Goal: Task Accomplishment & Management: Complete application form

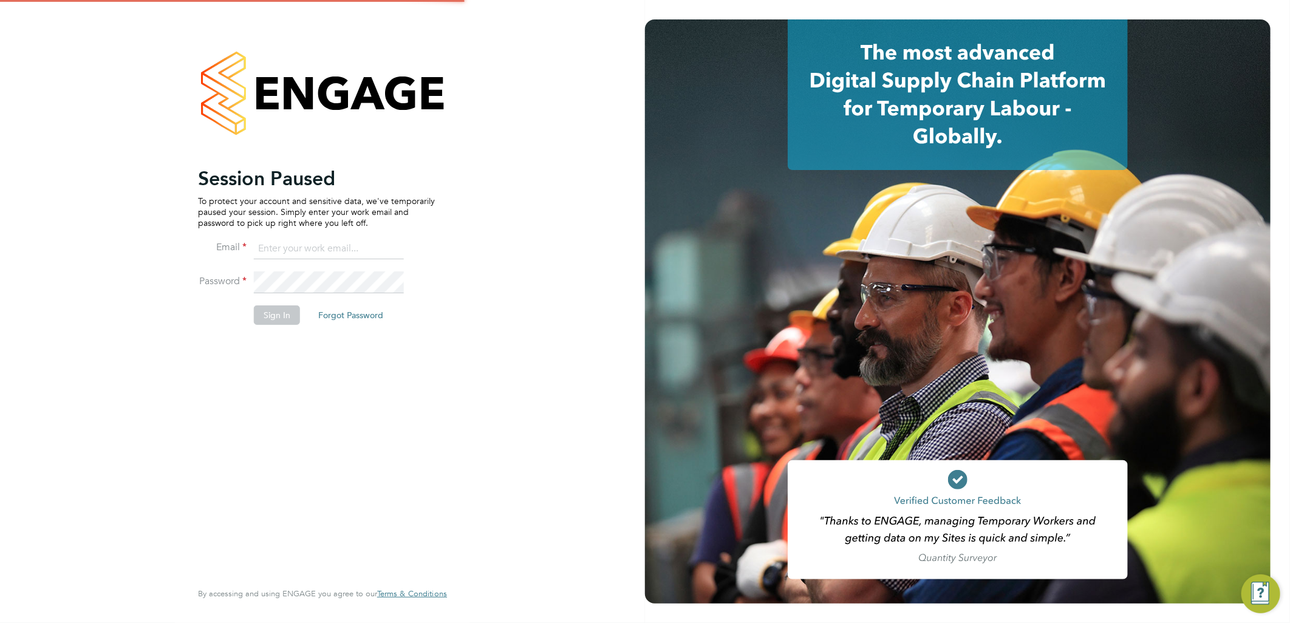
type input "lauren.butler@linsco.com"
click at [275, 315] on button "Sign In" at bounding box center [277, 314] width 46 height 19
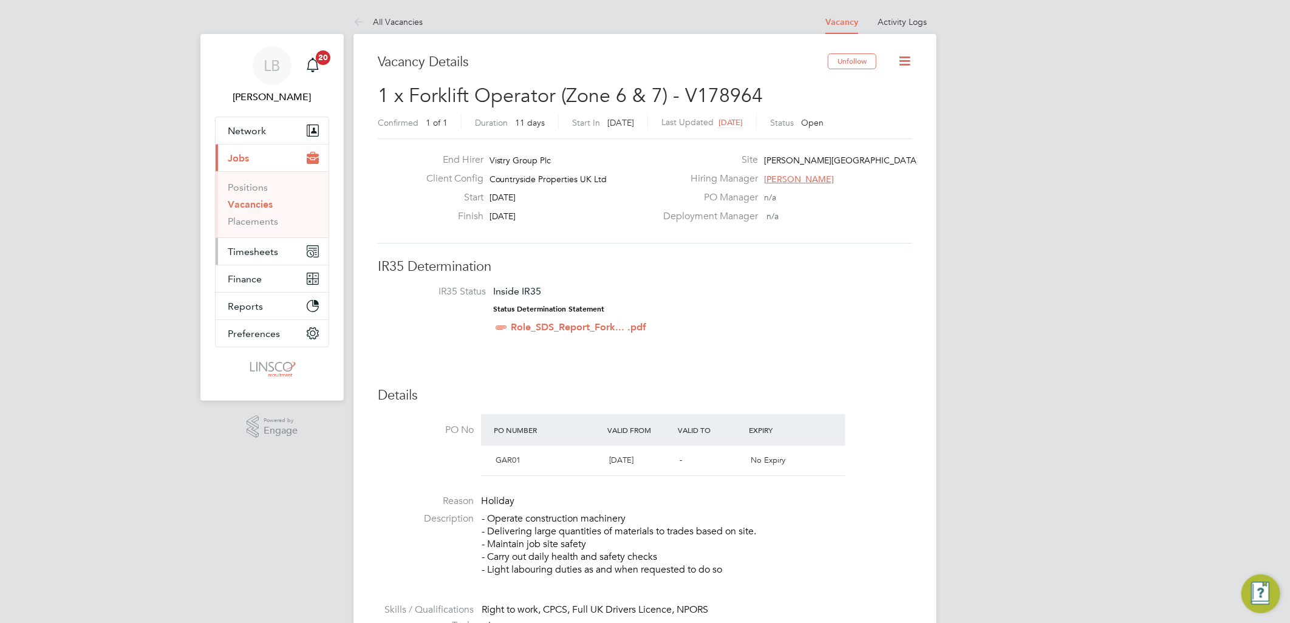
click at [256, 244] on button "Timesheets" at bounding box center [272, 251] width 113 height 27
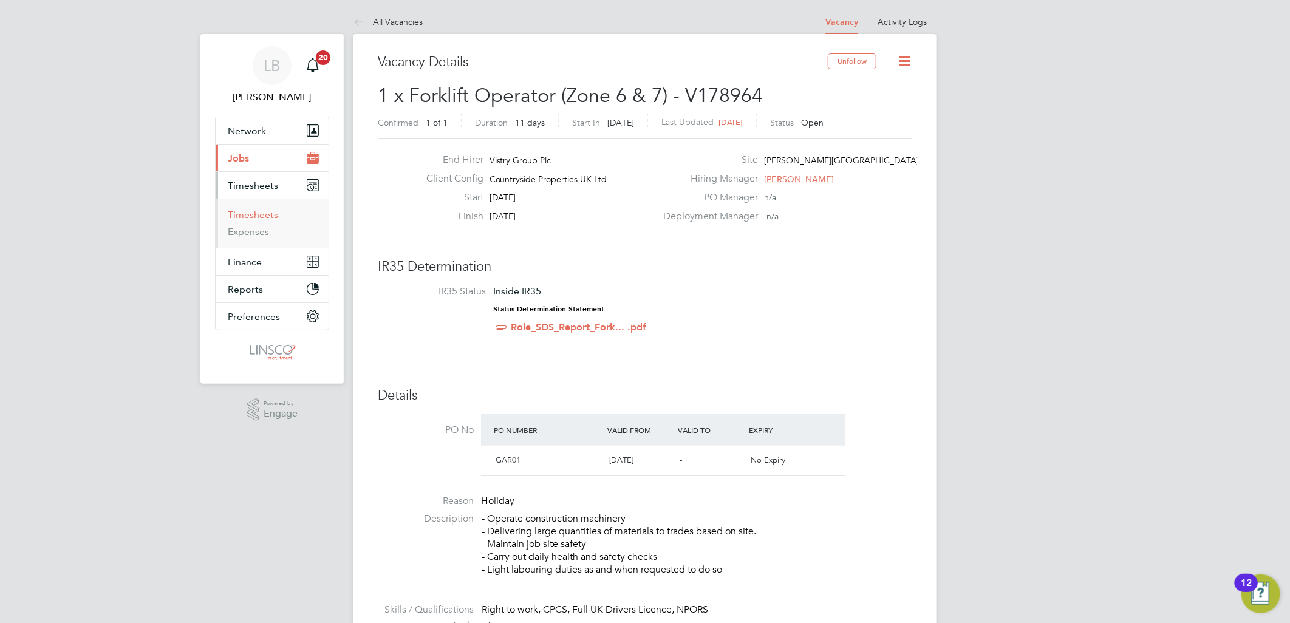
click at [268, 214] on link "Timesheets" at bounding box center [253, 215] width 50 height 12
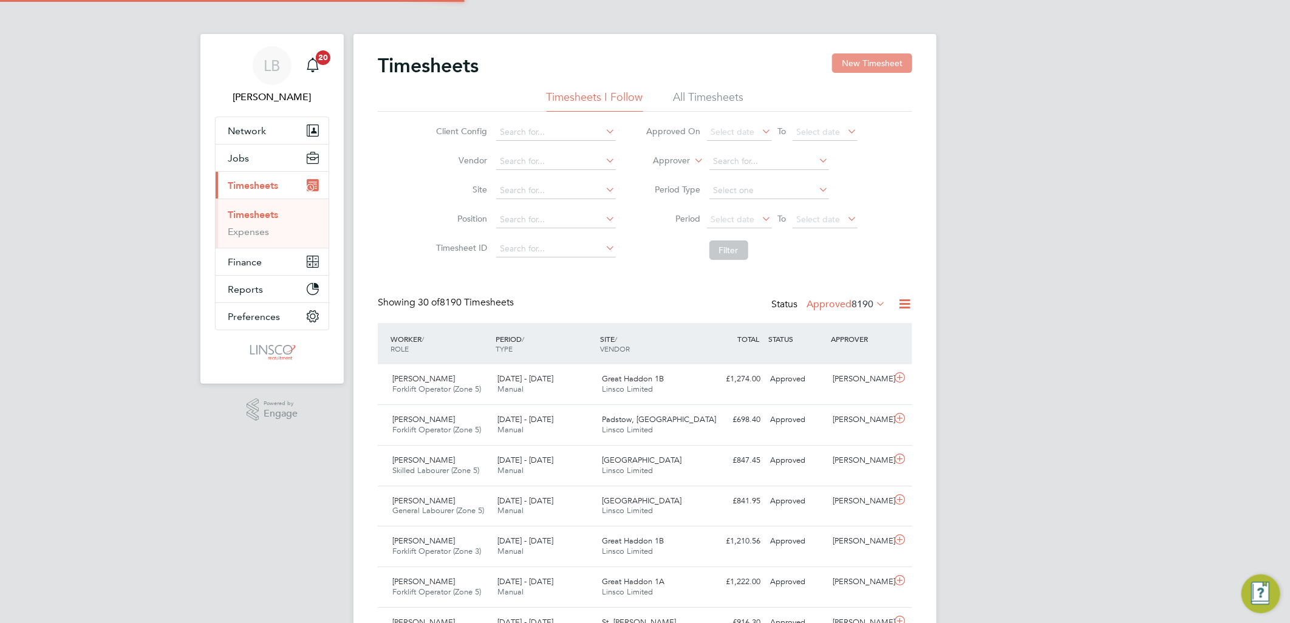
click at [852, 63] on button "New Timesheet" at bounding box center [872, 62] width 80 height 19
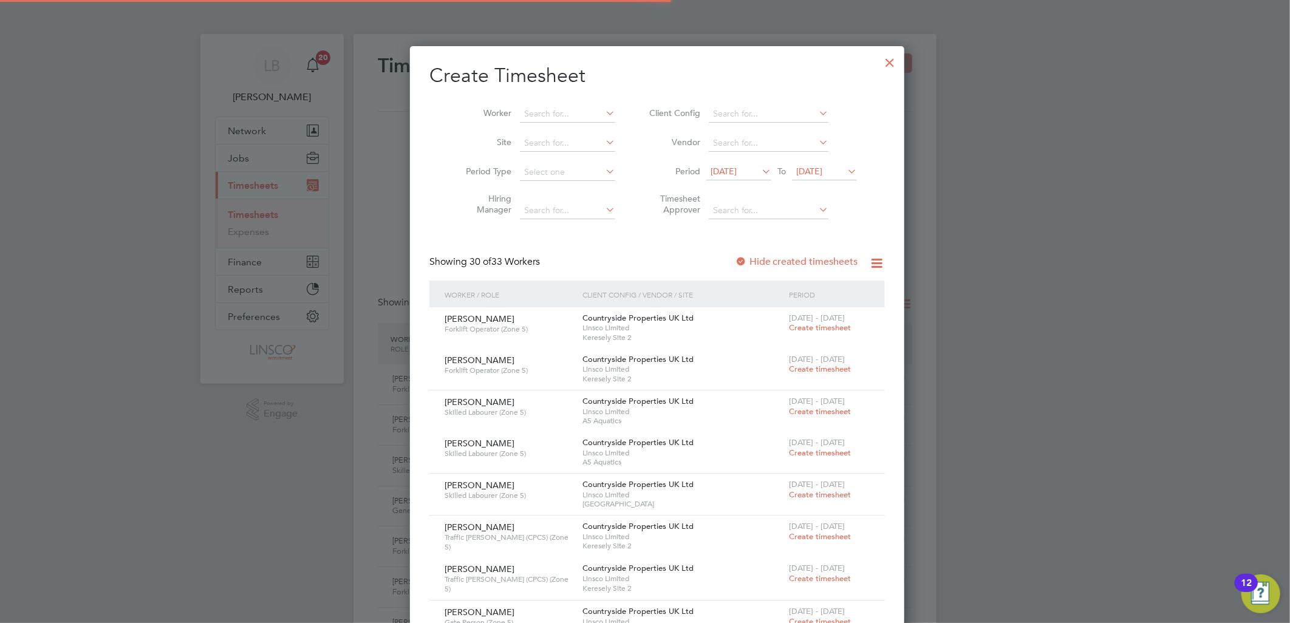
drag, startPoint x: 526, startPoint y: 107, endPoint x: 580, endPoint y: 94, distance: 56.3
click at [532, 107] on input at bounding box center [567, 114] width 95 height 17
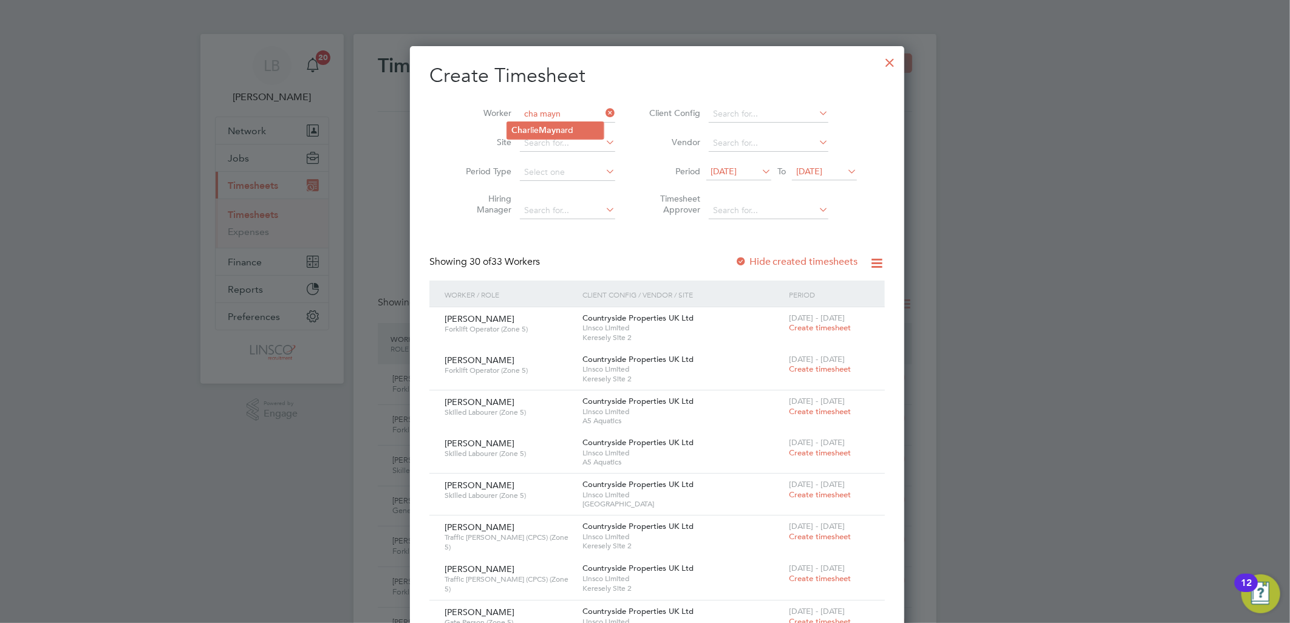
click at [551, 132] on b "Mayn" at bounding box center [550, 130] width 22 height 10
type input "Charlie Maynard"
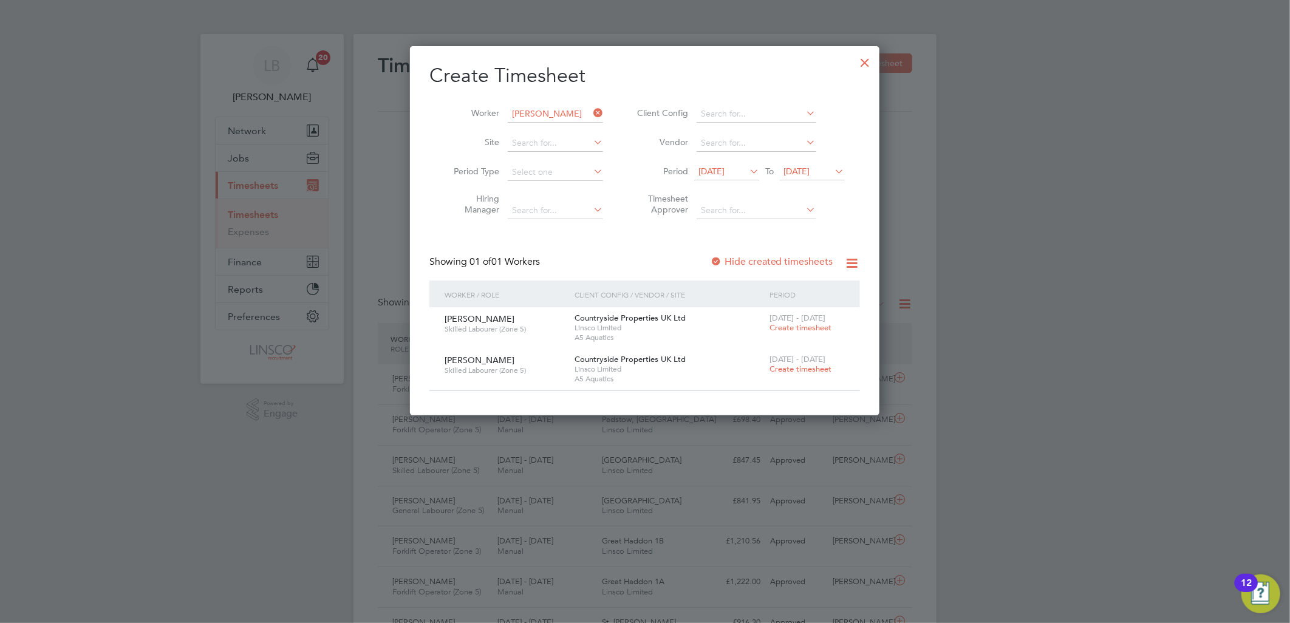
click at [766, 262] on label "Hide created timesheets" at bounding box center [771, 262] width 123 height 12
click at [766, 256] on label "Hide created timesheets" at bounding box center [771, 262] width 123 height 12
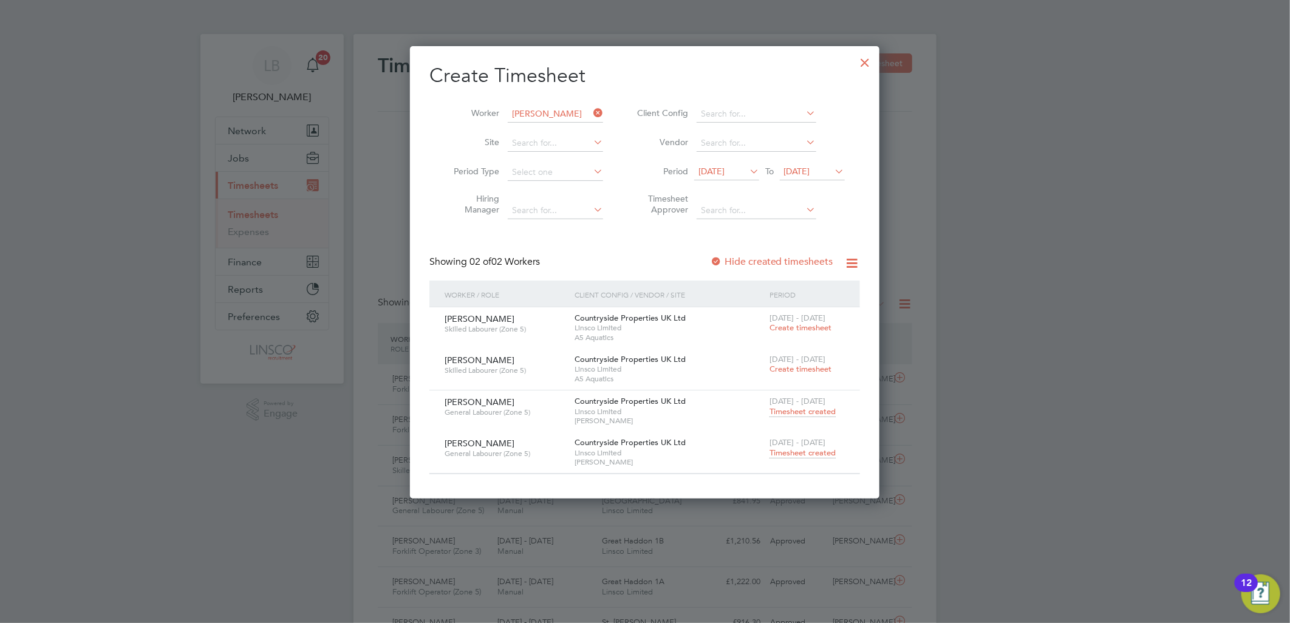
click at [791, 451] on span "Timesheet created" at bounding box center [802, 452] width 66 height 11
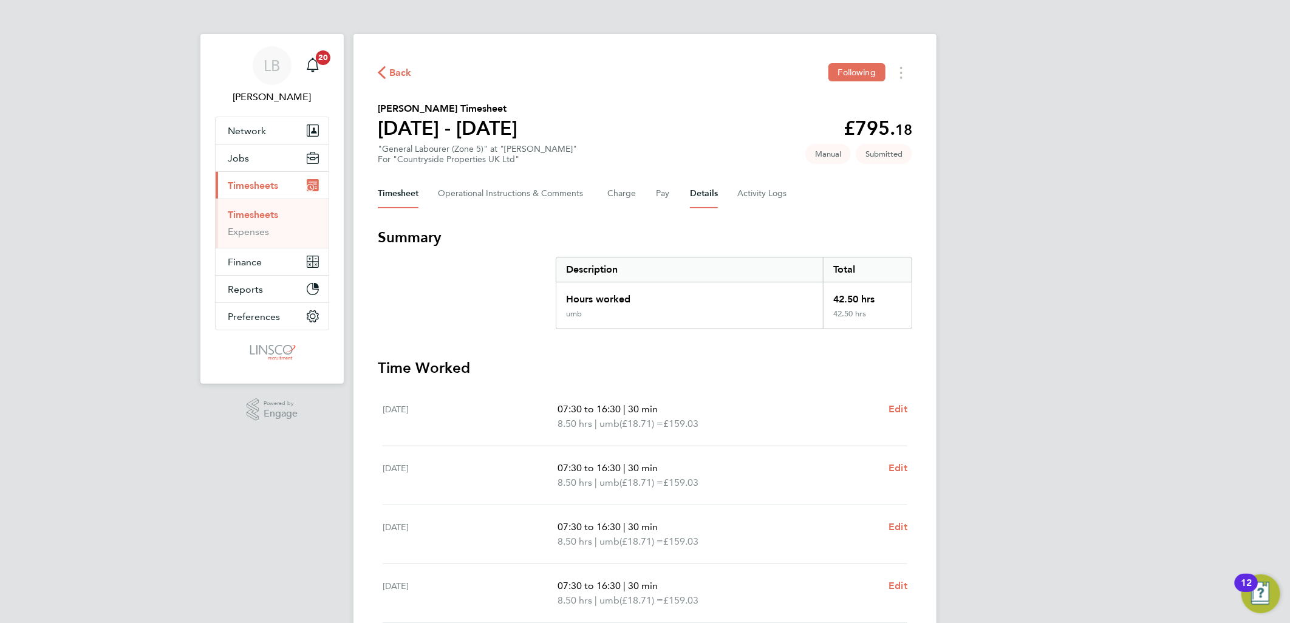
click at [705, 179] on button "Details" at bounding box center [704, 193] width 28 height 29
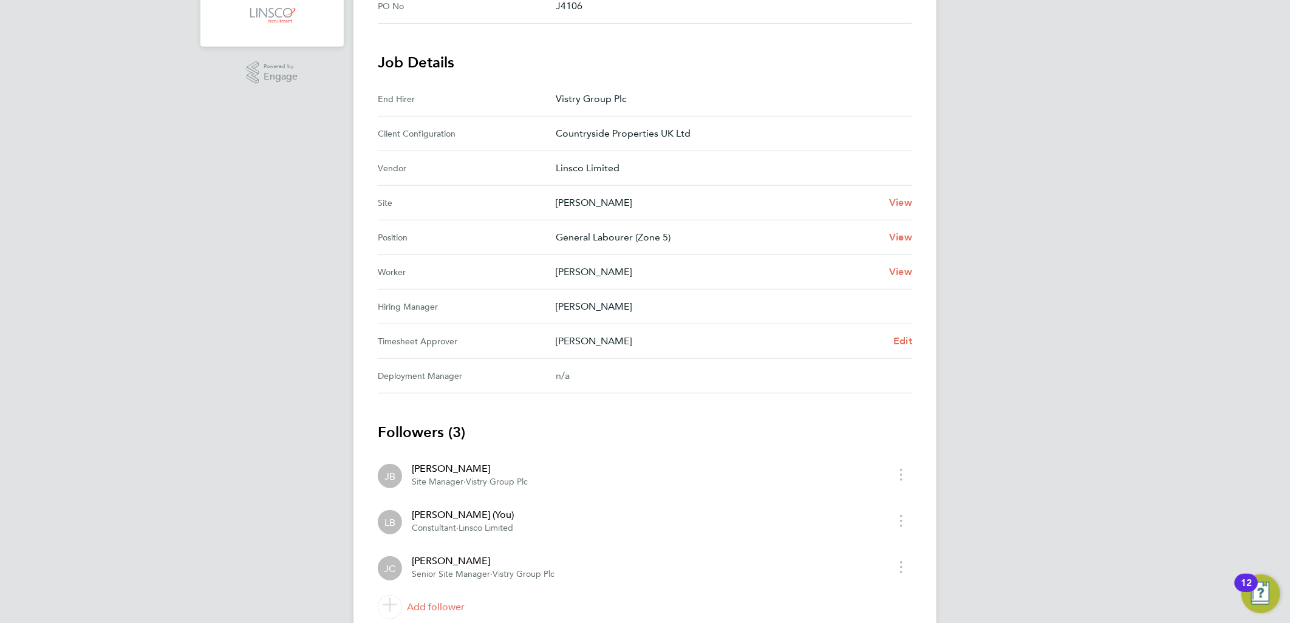
drag, startPoint x: 633, startPoint y: 342, endPoint x: 544, endPoint y: 343, distance: 89.3
click at [544, 343] on Approver "Timesheet Approver John Cousins Edit" at bounding box center [645, 341] width 534 height 35
drag, startPoint x: 544, startPoint y: 343, endPoint x: 595, endPoint y: 434, distance: 103.9
click at [595, 434] on h3 "Followers (3)" at bounding box center [645, 432] width 534 height 19
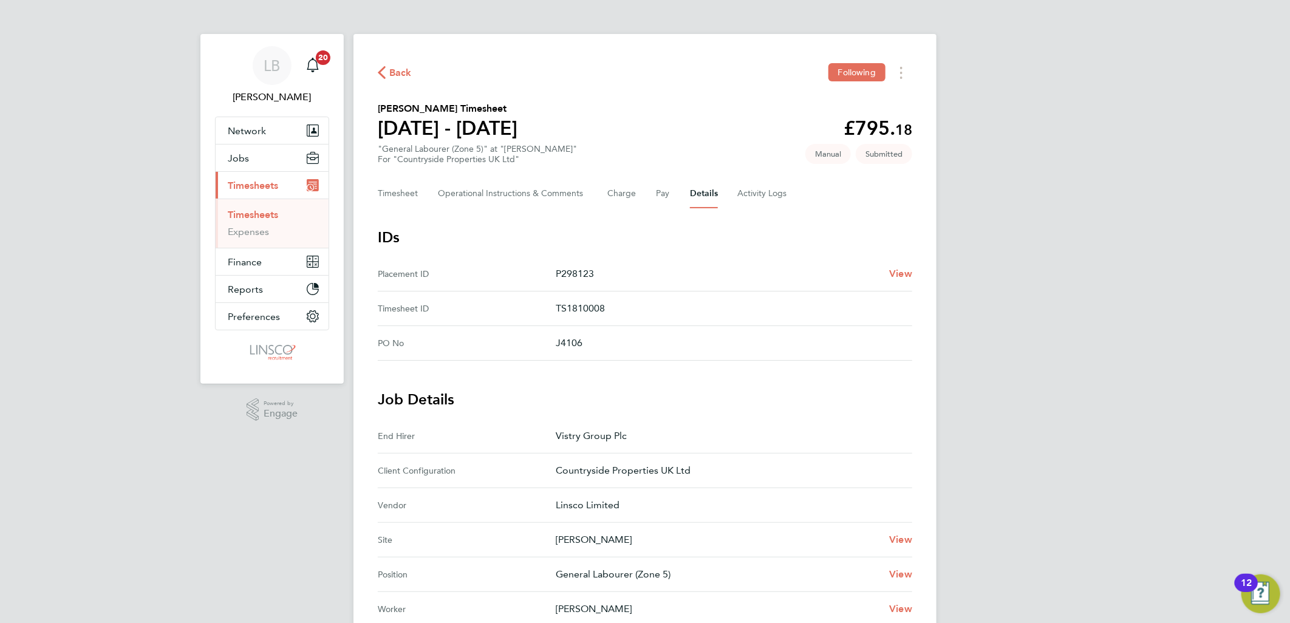
click at [391, 73] on span "Back" at bounding box center [400, 73] width 22 height 15
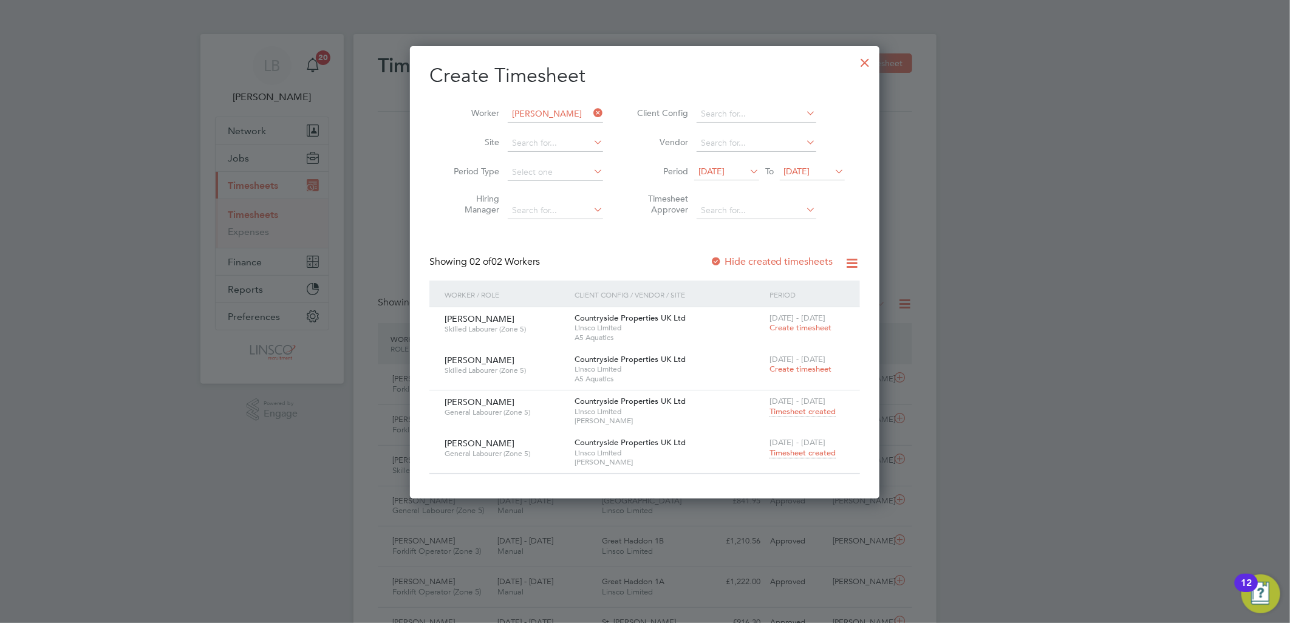
click at [865, 61] on div at bounding box center [865, 60] width 22 height 22
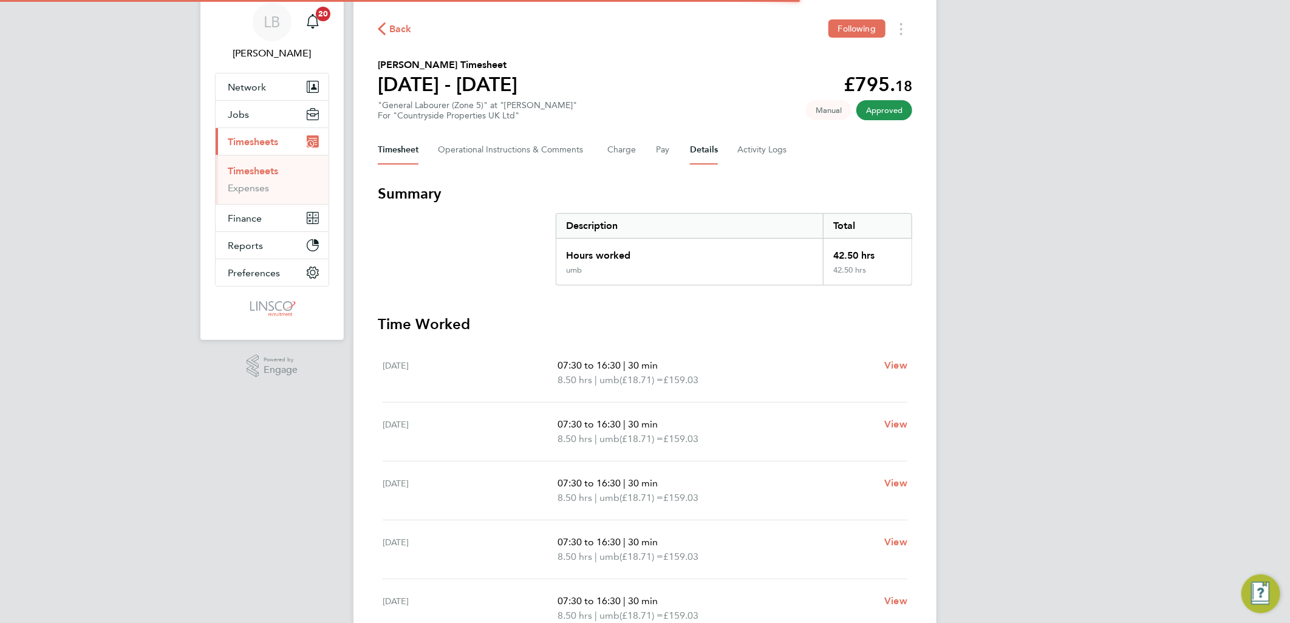
scroll to position [67, 0]
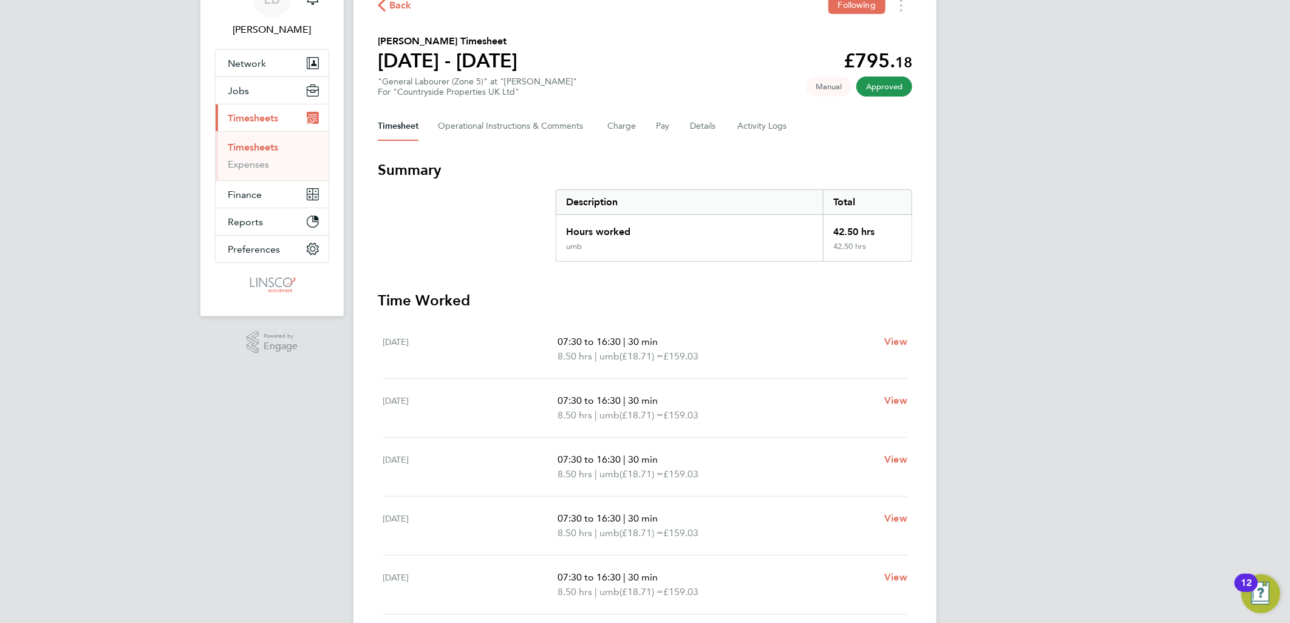
click at [396, 7] on span "Back" at bounding box center [400, 5] width 22 height 15
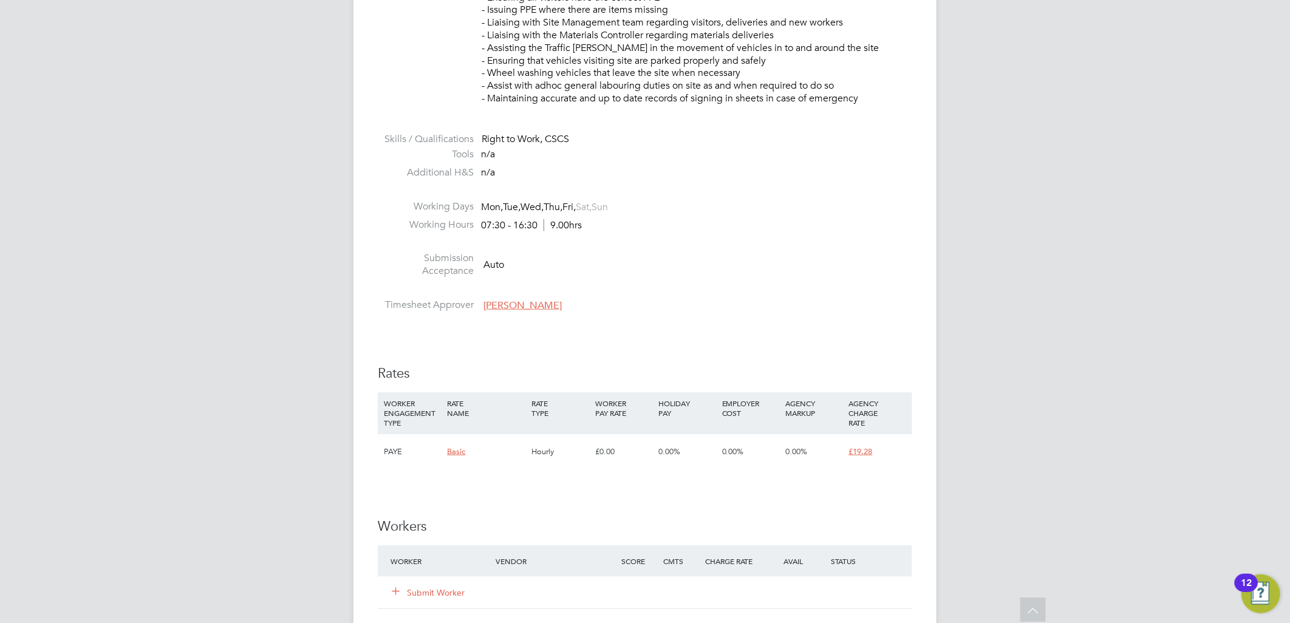
scroll to position [742, 0]
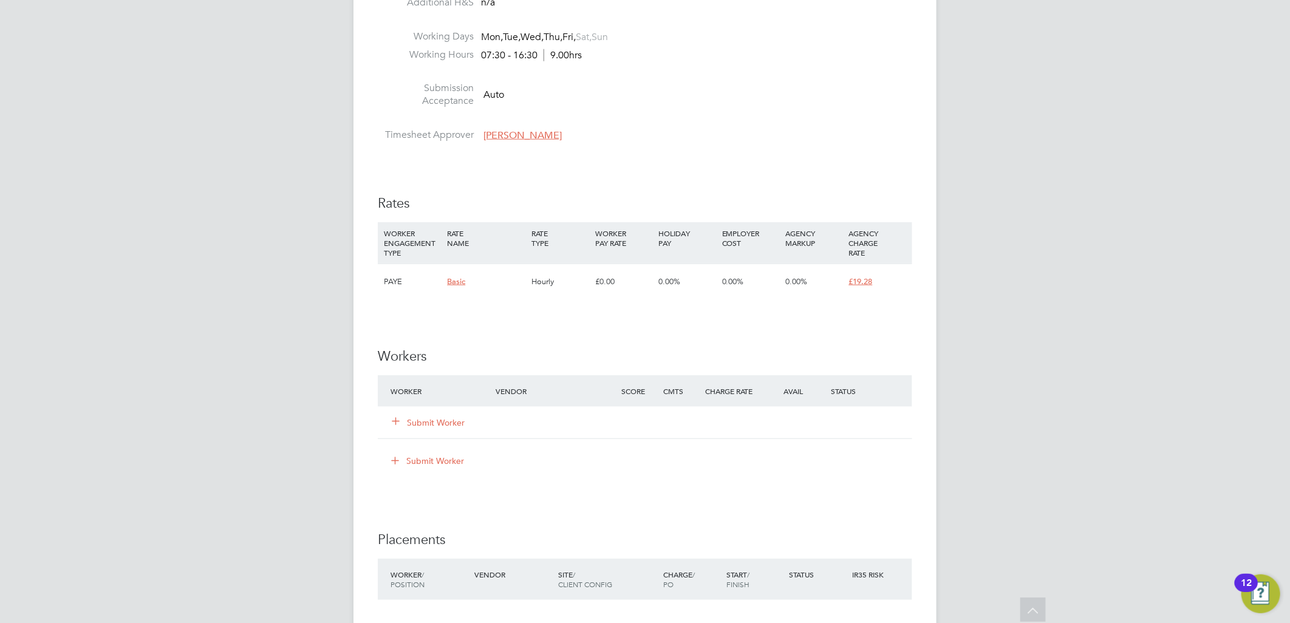
click at [438, 412] on div "Submit Worker" at bounding box center [450, 423] width 126 height 22
click at [436, 420] on button "Submit Worker" at bounding box center [428, 423] width 73 height 12
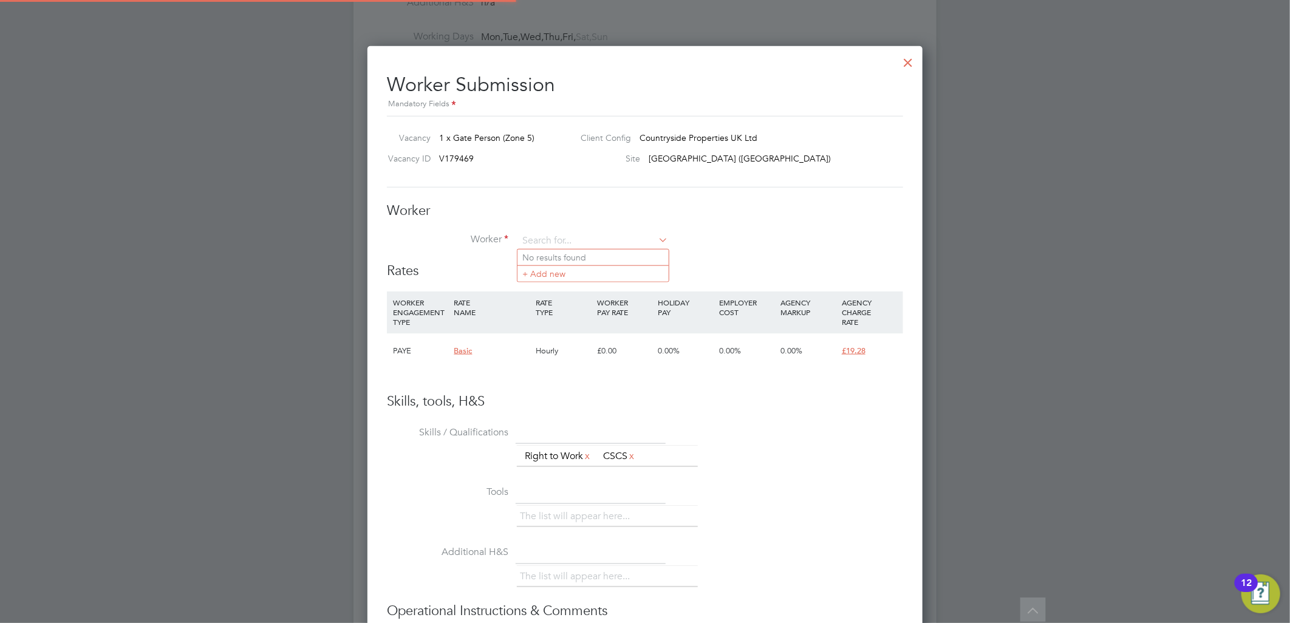
scroll to position [737, 556]
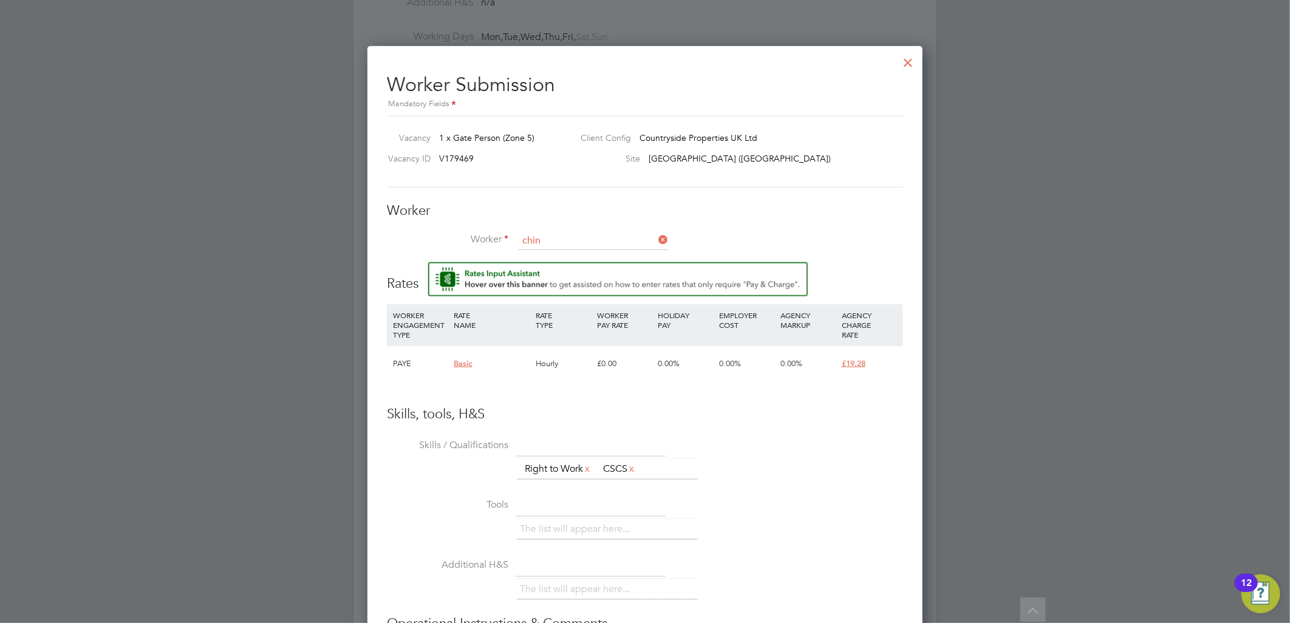
click at [612, 271] on li "Chin edu James Michael Michael (56781)" at bounding box center [592, 274] width 151 height 16
type input "Chinedu James Michael Michael (56781)"
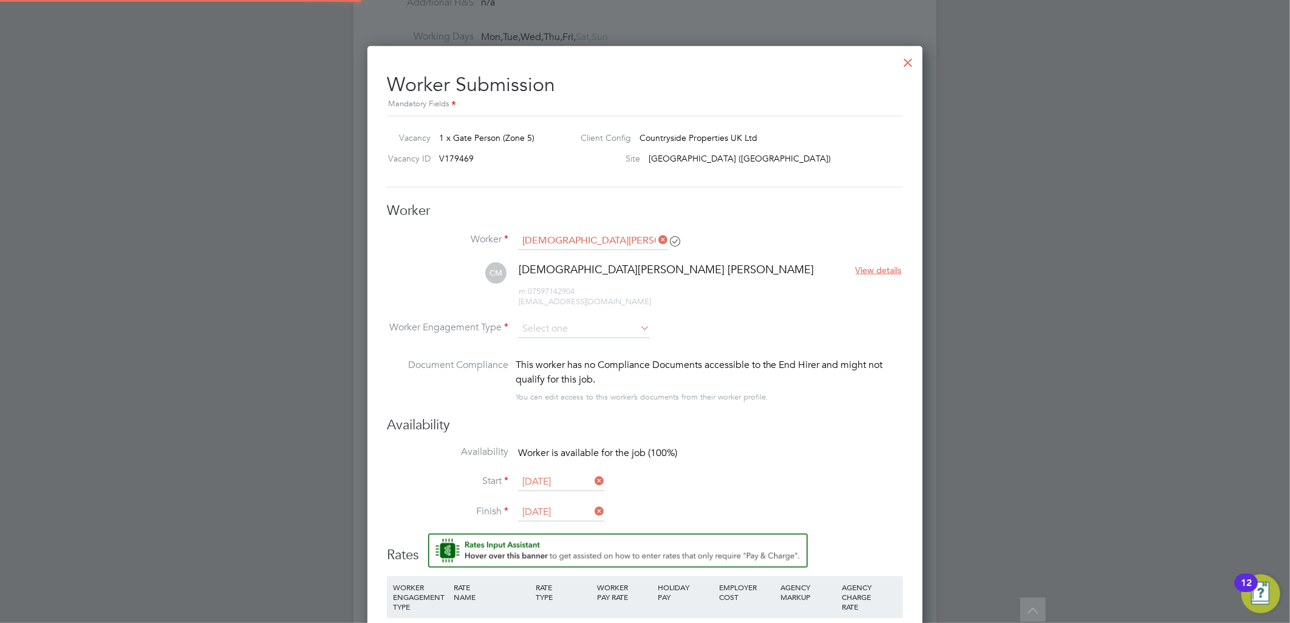
scroll to position [1021, 556]
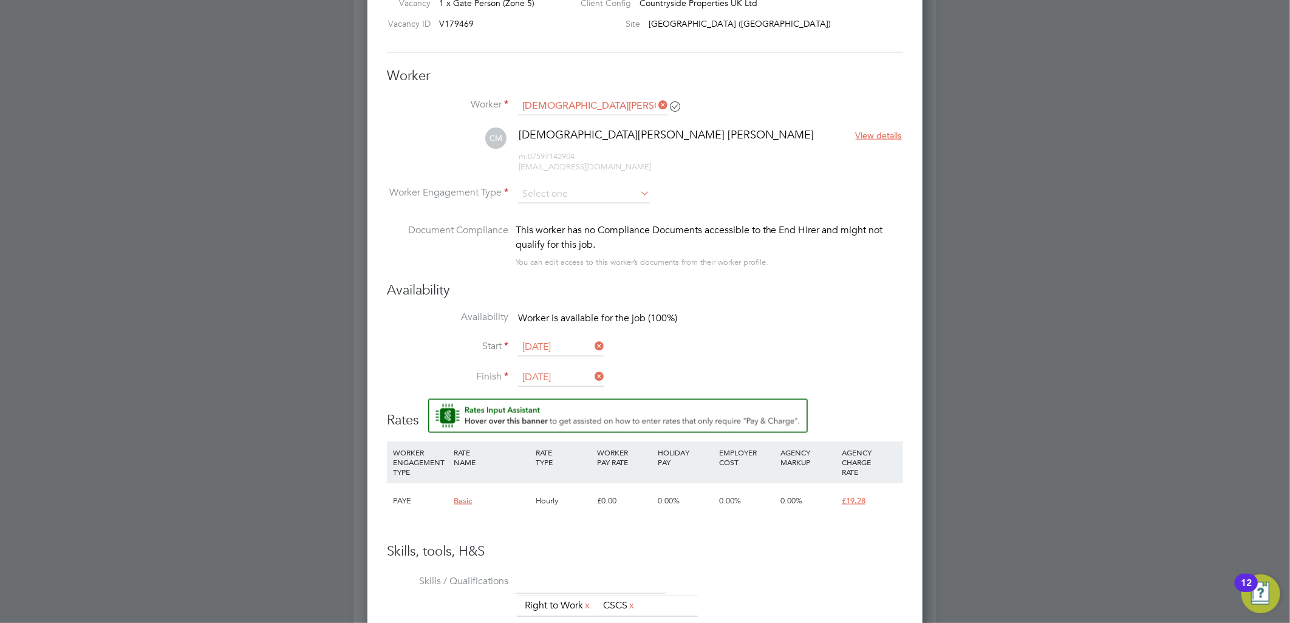
click at [559, 205] on li "Worker Engagement Type" at bounding box center [645, 204] width 516 height 38
click at [561, 191] on input at bounding box center [584, 194] width 132 height 18
click at [548, 223] on li "PAYE" at bounding box center [583, 227] width 133 height 16
type input "PAYE"
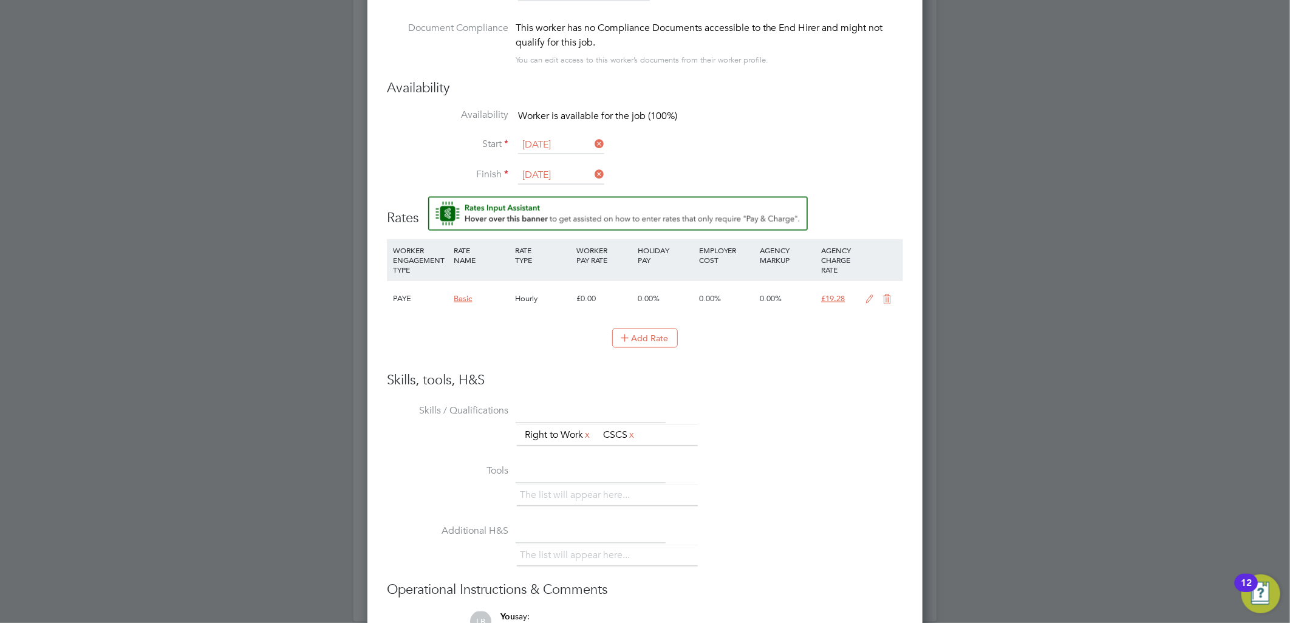
click at [868, 296] on icon at bounding box center [869, 299] width 15 height 10
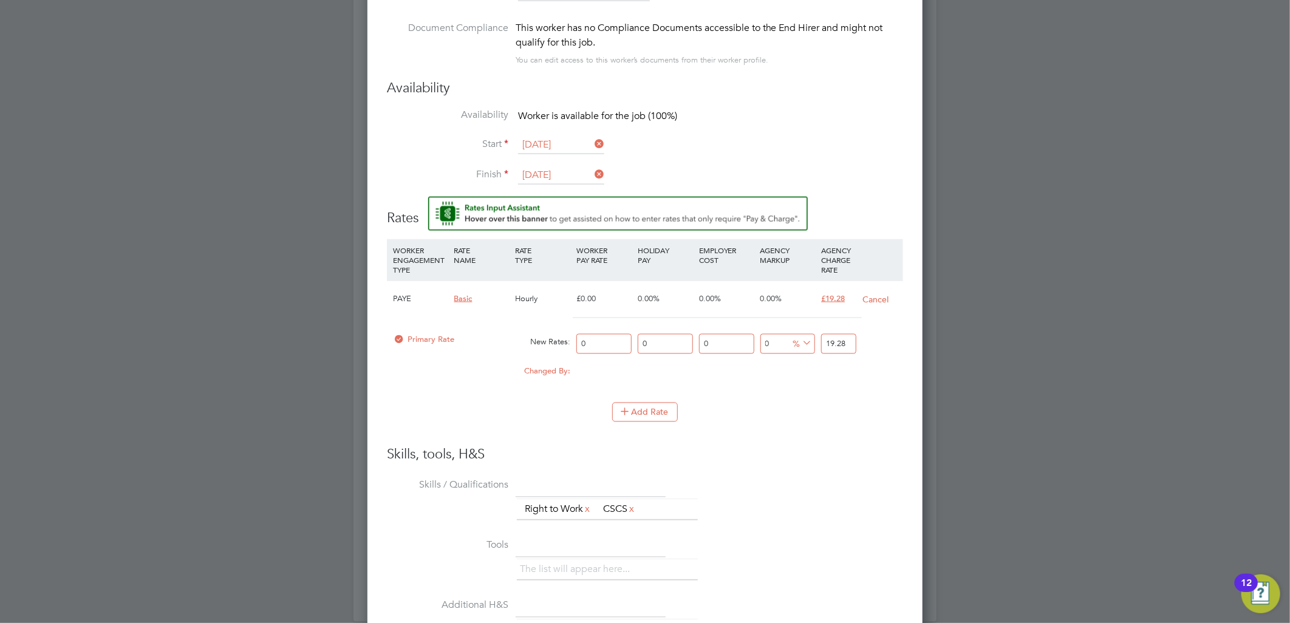
click at [542, 356] on div "Primary Rate New Rates: 0 0 n/a 0 n/a 0 0 % 19.28" at bounding box center [645, 344] width 516 height 32
type input "1"
type input "13"
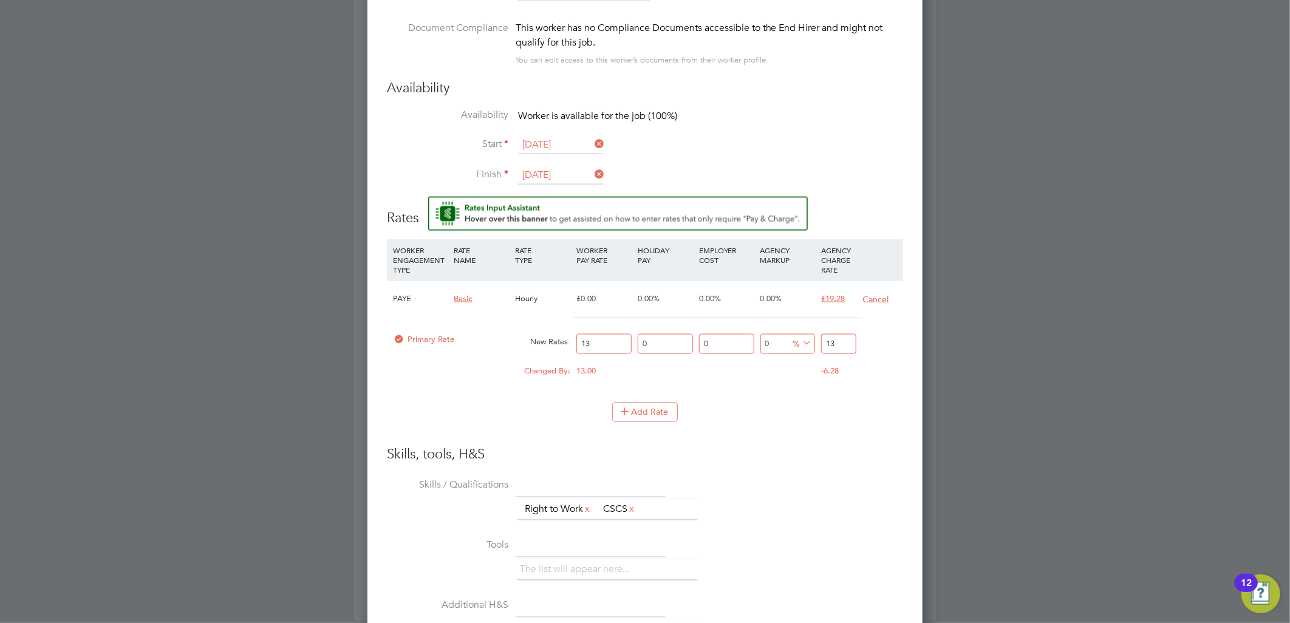
type input "13.1"
type input "13.12"
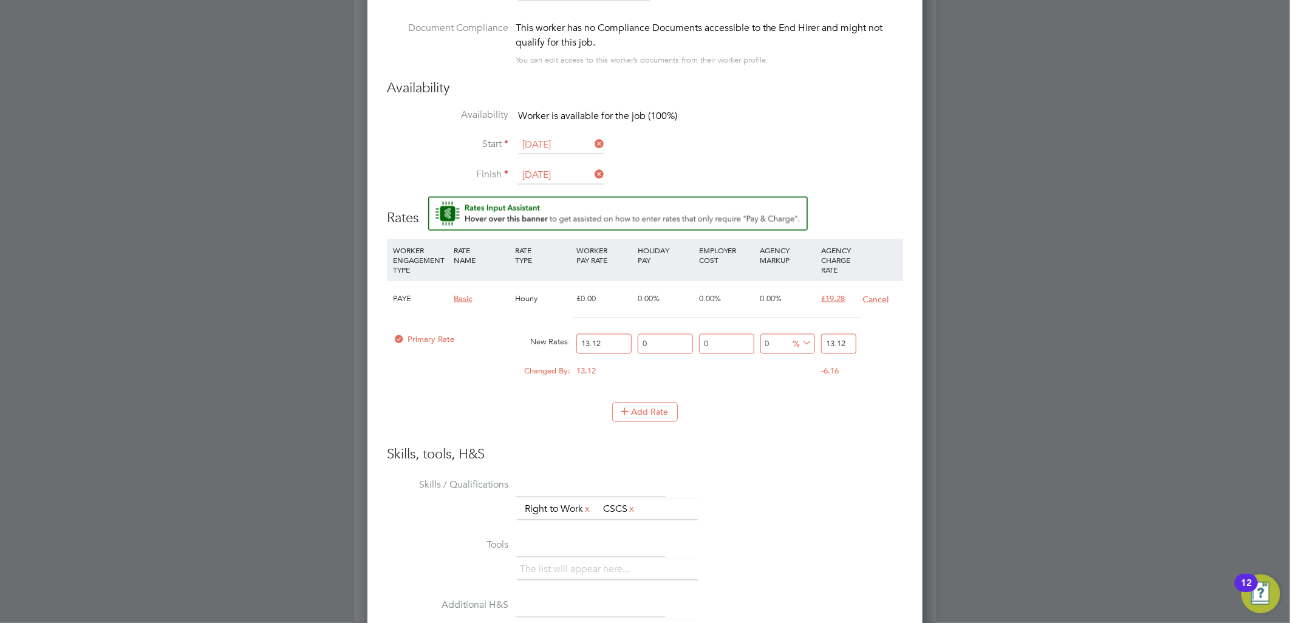
drag, startPoint x: 826, startPoint y: 337, endPoint x: 913, endPoint y: 337, distance: 86.8
click at [913, 337] on div "Worker Submission Mandatory Fields Vacancy 1 x Gate Person (Zone 5) Client Conf…" at bounding box center [644, 273] width 555 height 1128
type input "-92.3780487804878"
type input "1"
type input "44.81707317073171"
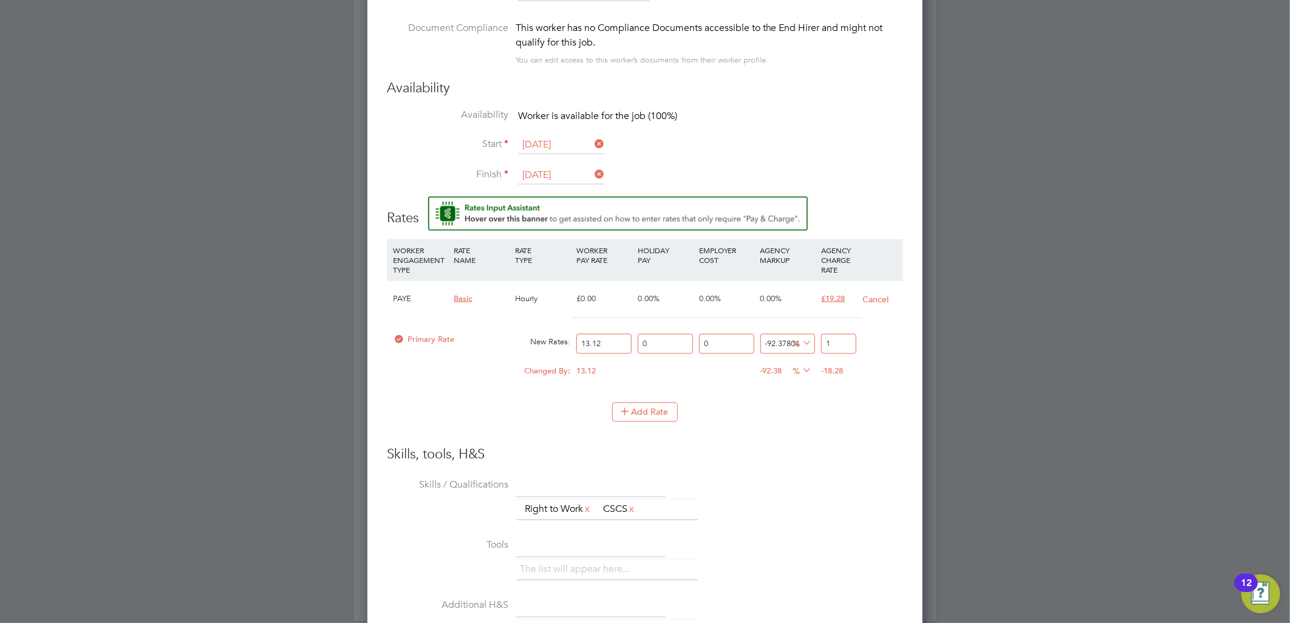
type input "19"
type input "46.34146341463415"
type input "19.2"
type input "46.951219512195124"
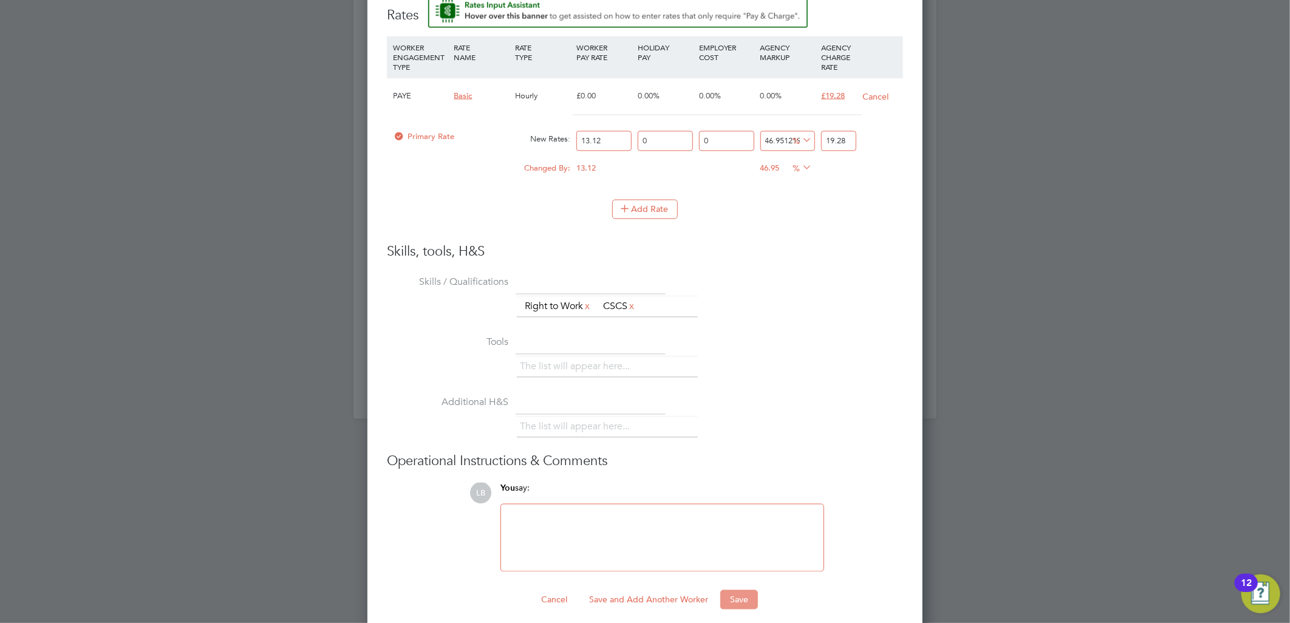
type input "19.28"
click at [744, 590] on button "Save" at bounding box center [739, 599] width 38 height 19
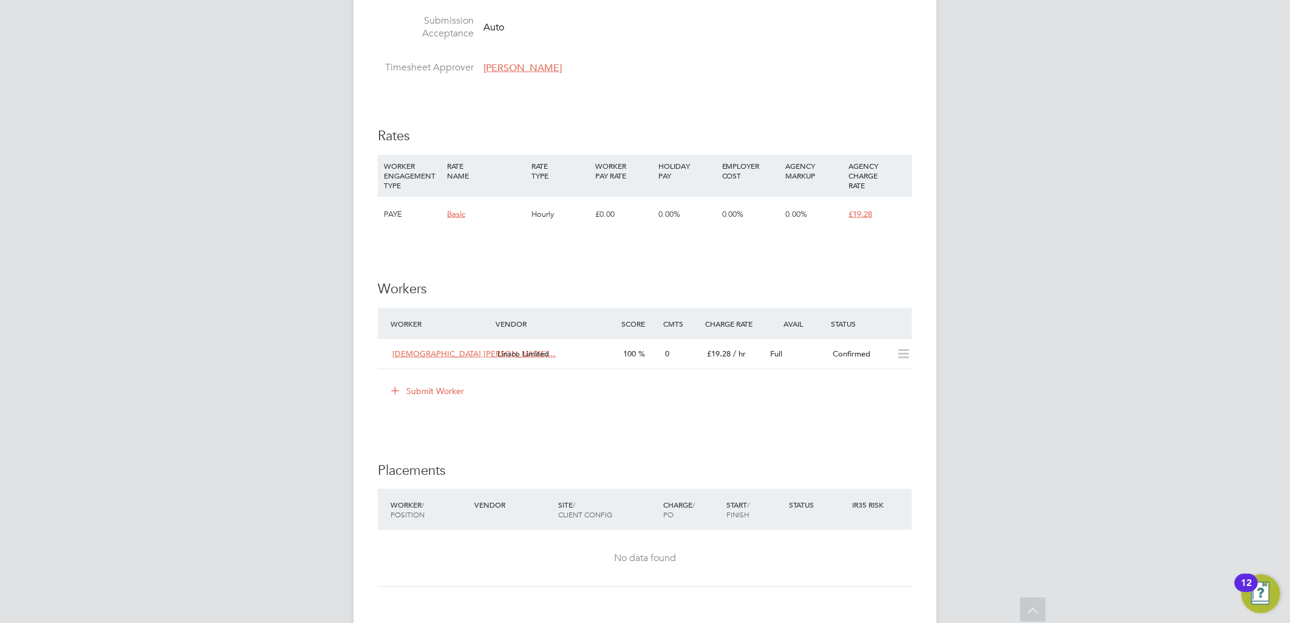
scroll to position [1095, 0]
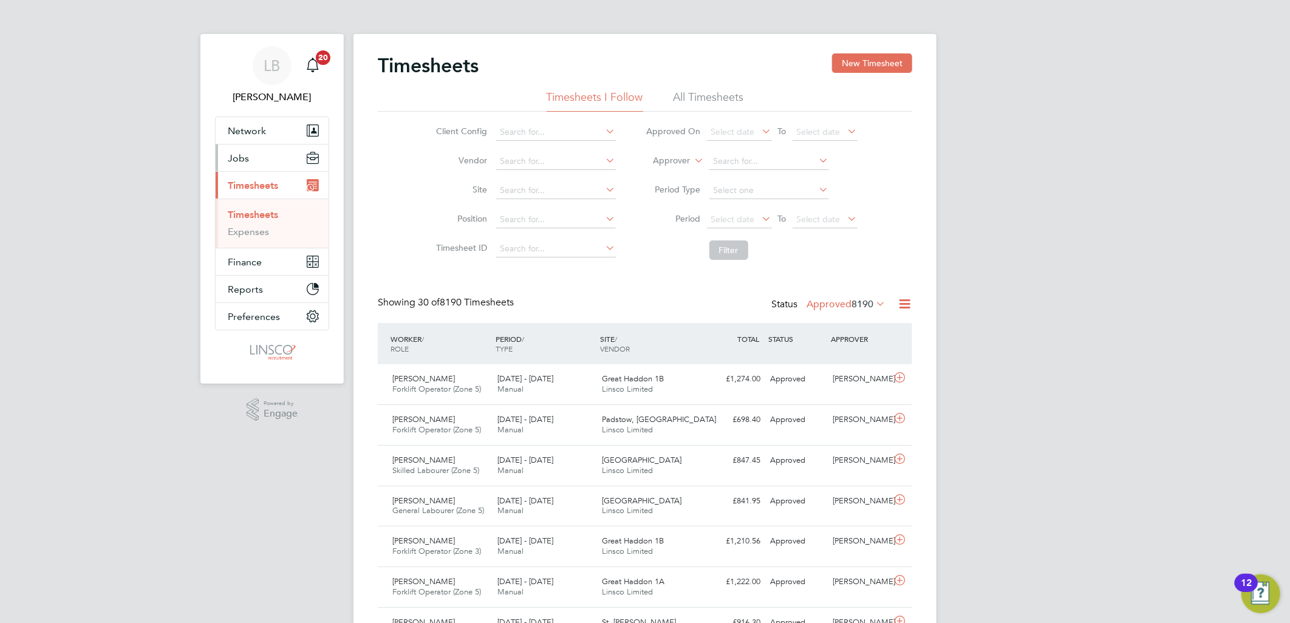
click at [243, 157] on span "Jobs" at bounding box center [238, 158] width 21 height 12
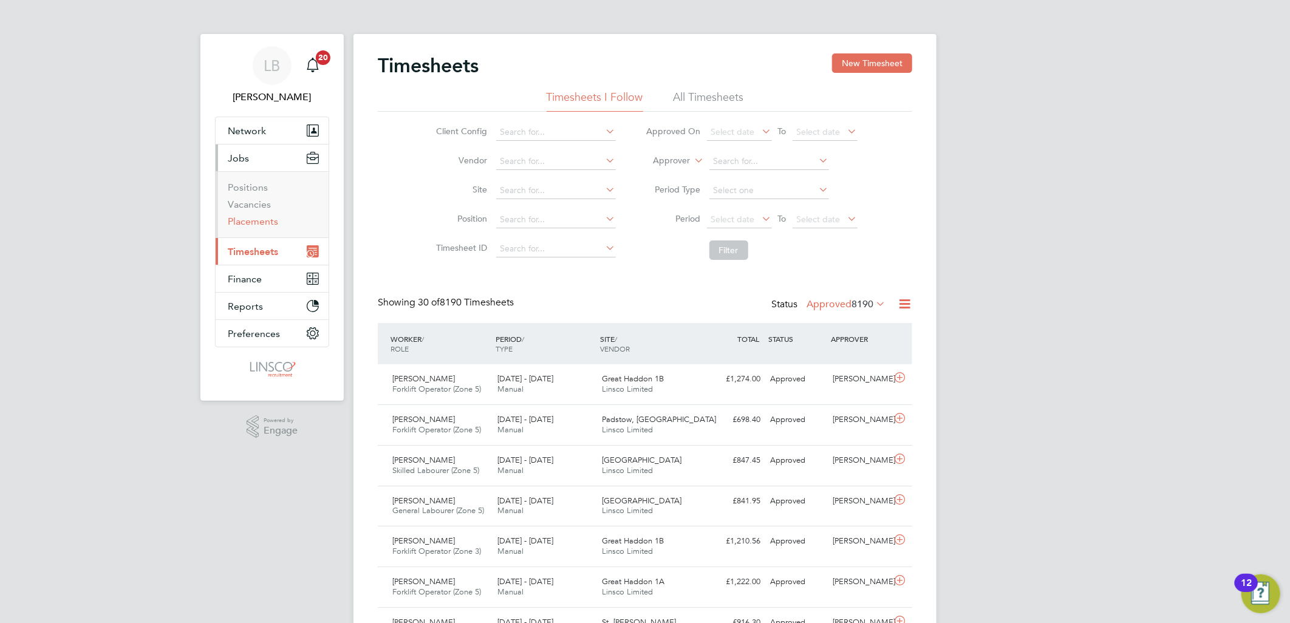
click at [265, 217] on link "Placements" at bounding box center [253, 222] width 50 height 12
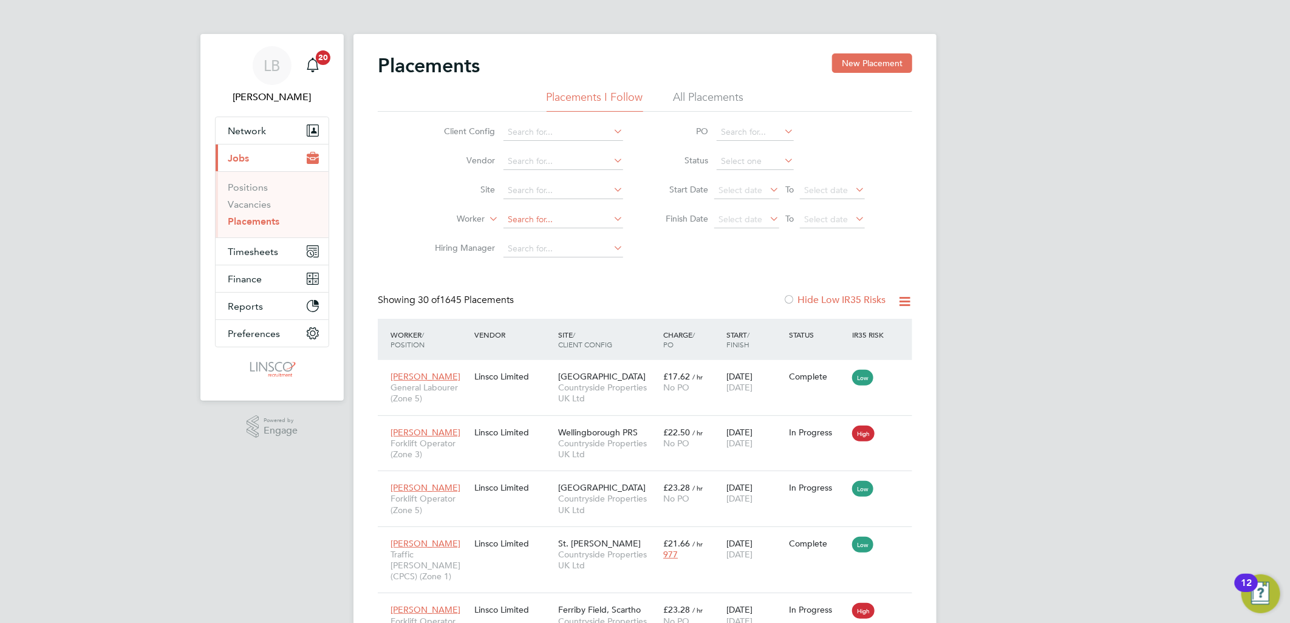
click at [537, 214] on input at bounding box center [563, 219] width 120 height 17
click at [556, 237] on li "Chin edu James Michael Michael" at bounding box center [563, 236] width 121 height 16
type input "[DEMOGRAPHIC_DATA][PERSON_NAME] [PERSON_NAME]"
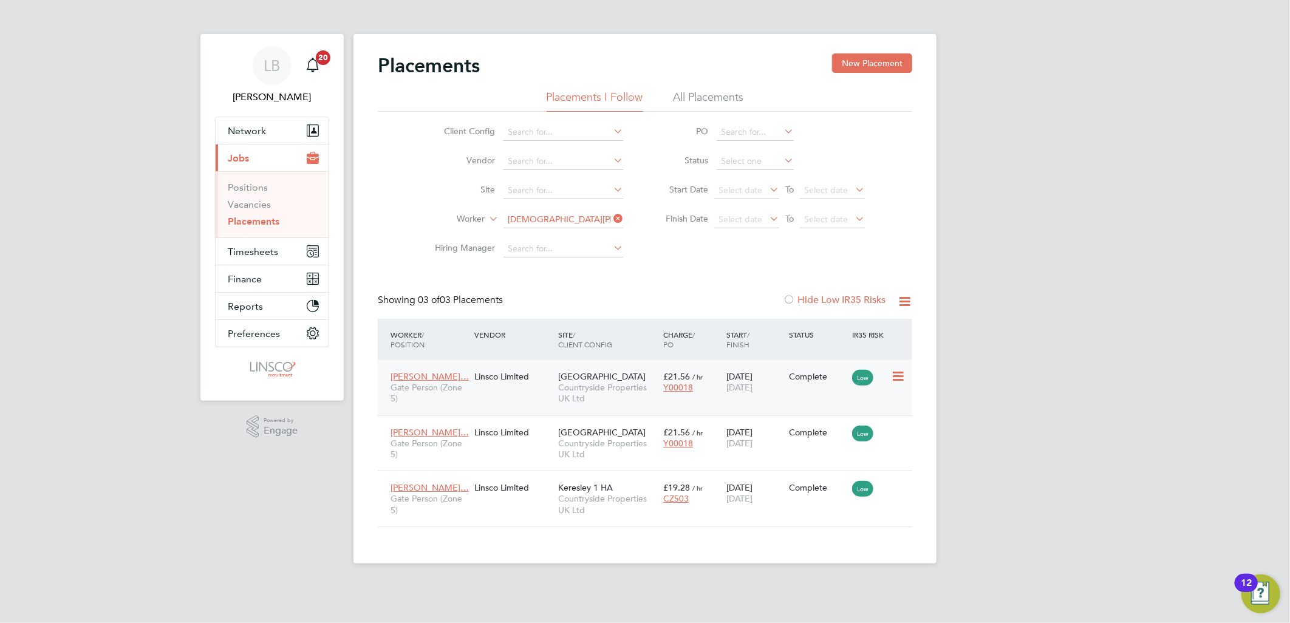
click at [457, 379] on span "[PERSON_NAME]…" at bounding box center [429, 376] width 78 height 11
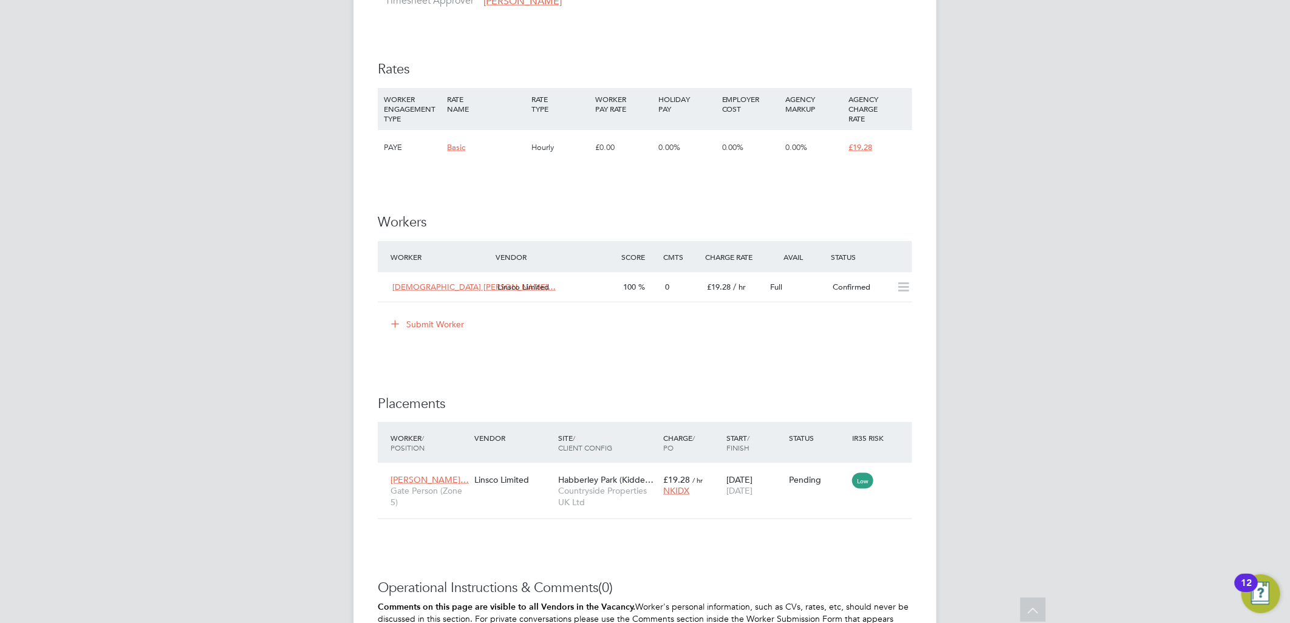
scroll to position [877, 0]
click at [895, 481] on icon at bounding box center [897, 479] width 12 height 15
click at [835, 554] on li "Start" at bounding box center [860, 555] width 86 height 17
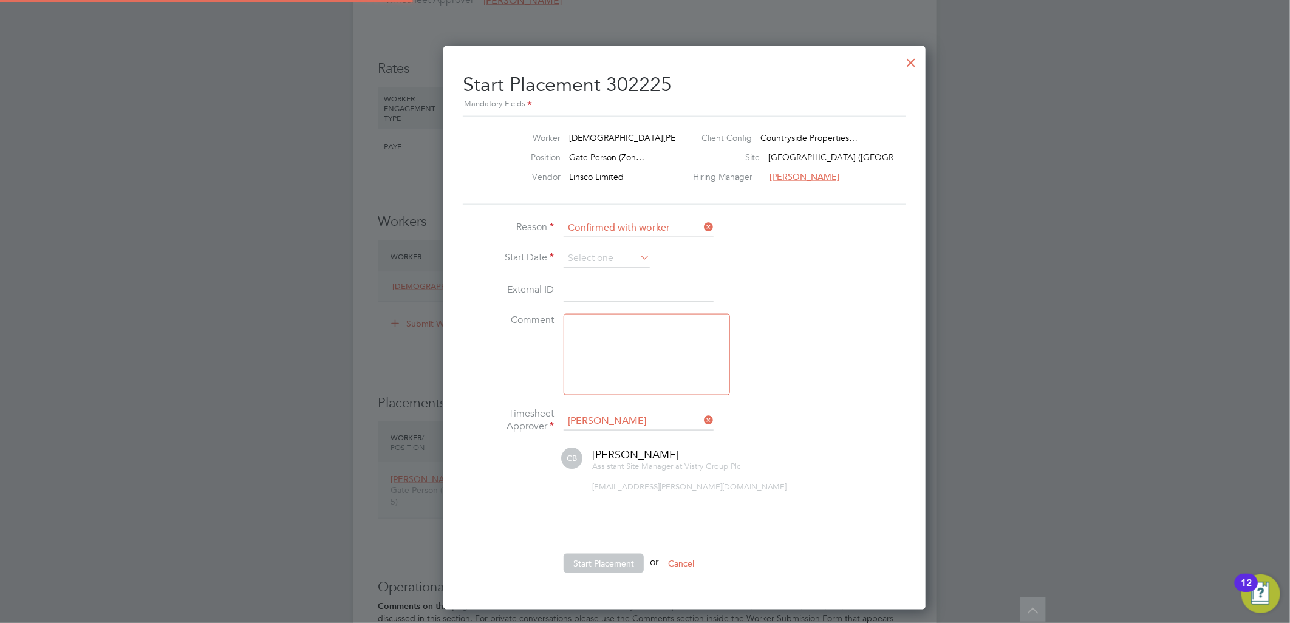
scroll to position [6, 5]
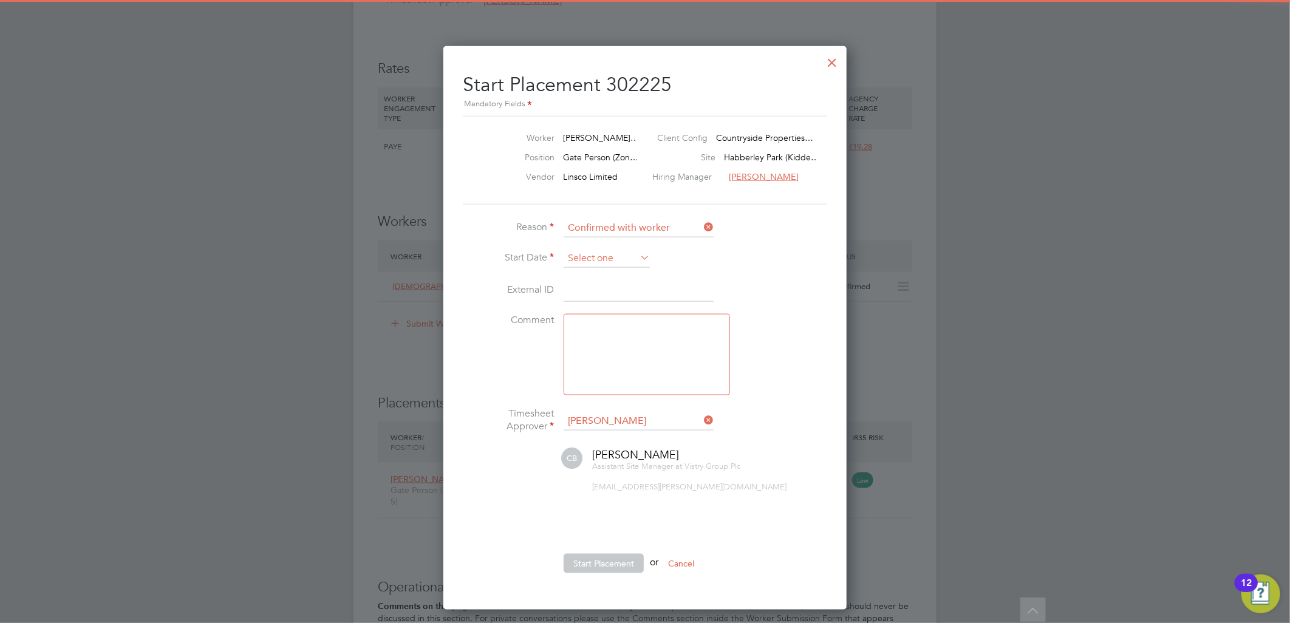
click at [563, 252] on input at bounding box center [606, 259] width 86 height 18
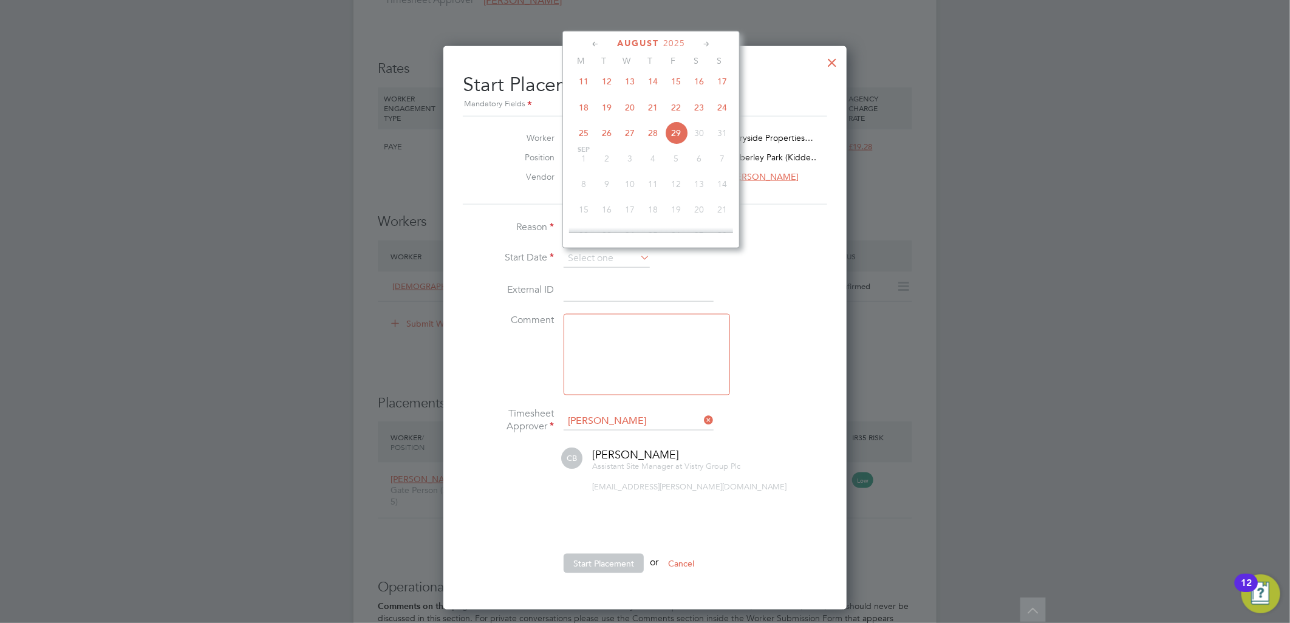
click at [581, 137] on span "25" at bounding box center [583, 132] width 23 height 23
type input "[DATE]"
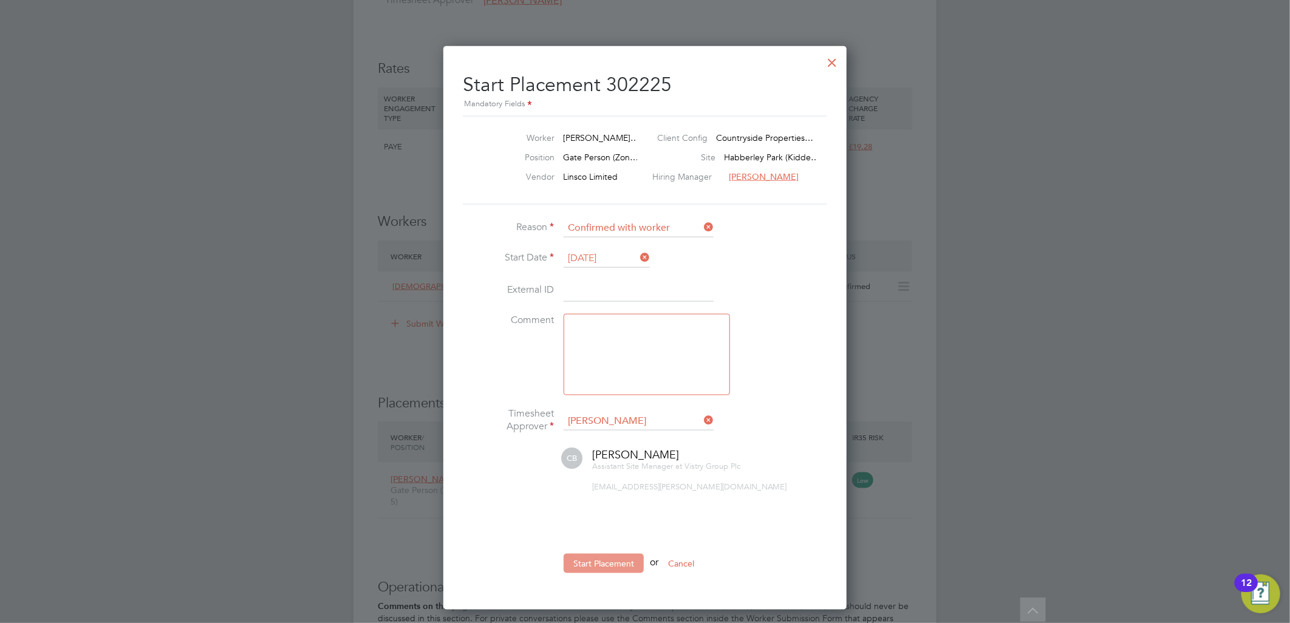
click at [614, 559] on button "Start Placement" at bounding box center [603, 563] width 80 height 19
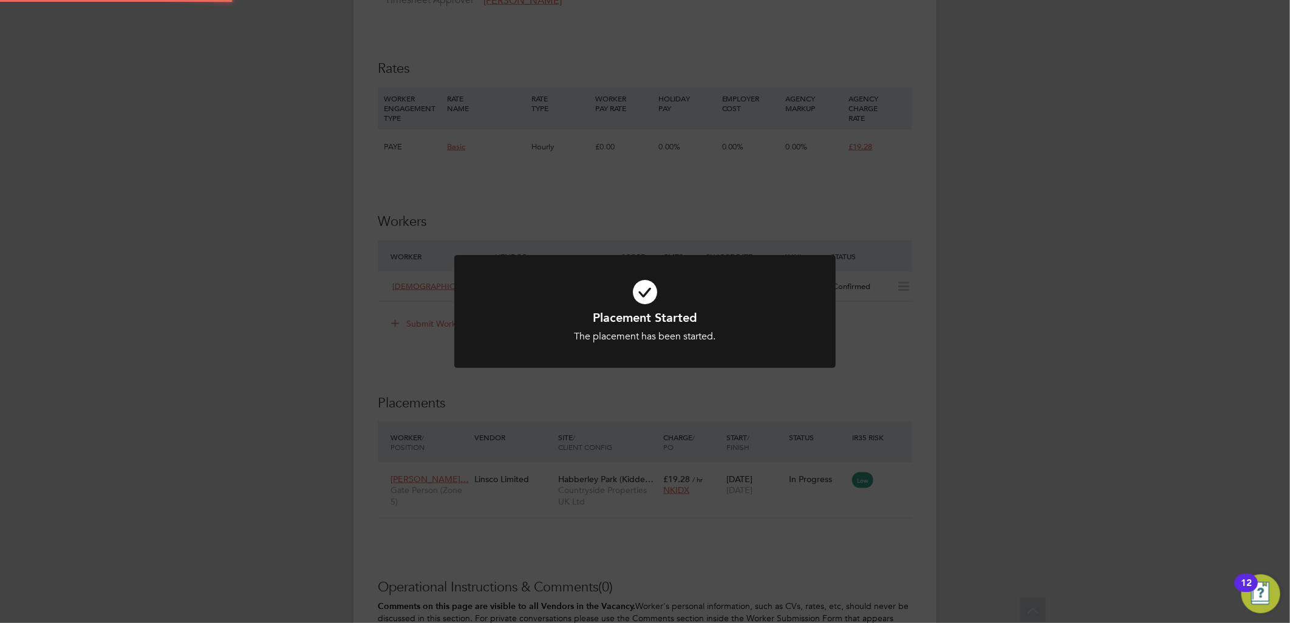
click at [1072, 414] on div "Placement Started The placement has been started. Cancel Okay" at bounding box center [645, 311] width 1290 height 623
